Goal: Check status: Check status

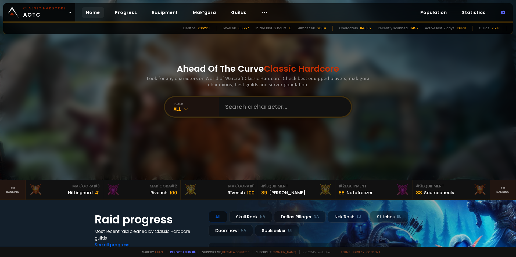
click at [259, 107] on input "text" at bounding box center [283, 106] width 123 height 19
type input "Riyu"
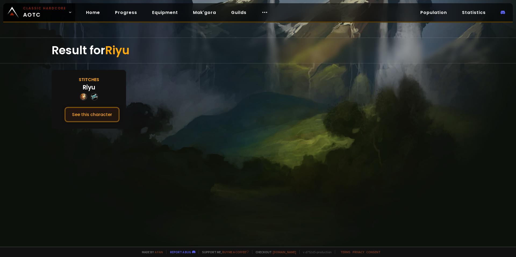
click at [99, 118] on button "See this character" at bounding box center [92, 114] width 55 height 15
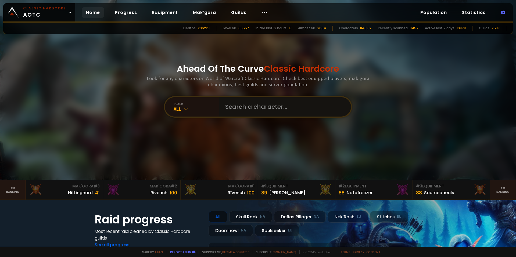
click at [237, 106] on input "text" at bounding box center [283, 106] width 123 height 19
type input "riyu"
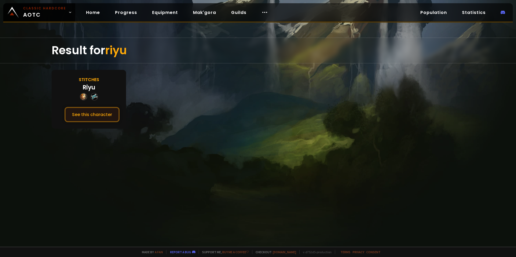
click at [108, 113] on button "See this character" at bounding box center [92, 114] width 55 height 15
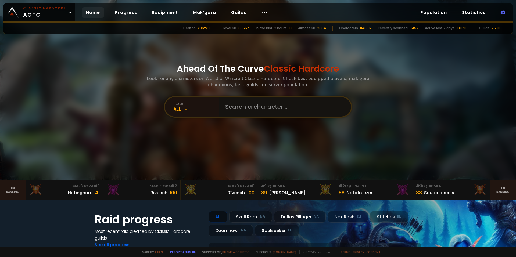
drag, startPoint x: 278, startPoint y: 107, endPoint x: 265, endPoint y: 109, distance: 13.5
click at [265, 109] on input "text" at bounding box center [283, 106] width 123 height 19
type input "kiyara"
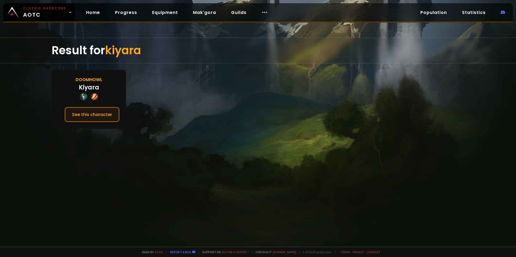
click at [113, 112] on button "See this character" at bounding box center [92, 114] width 55 height 15
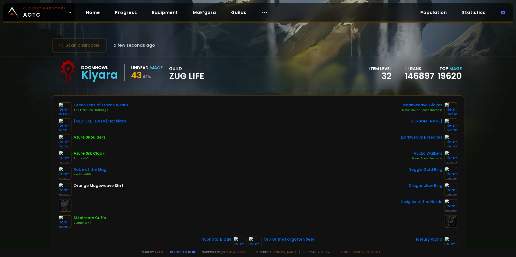
scroll to position [27, 0]
